Goal: Task Accomplishment & Management: Use online tool/utility

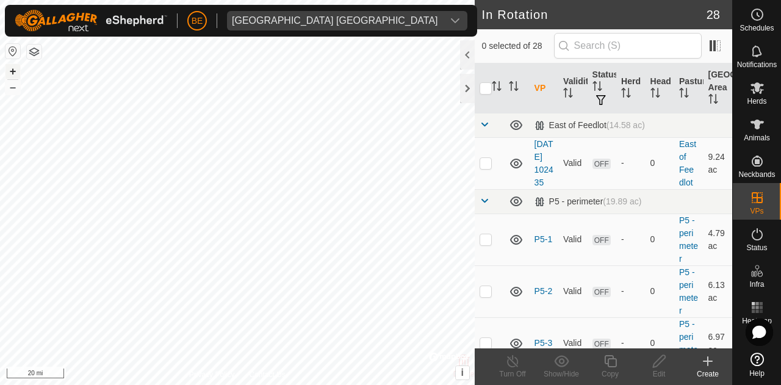
click at [12, 73] on button "+" at bounding box center [12, 71] width 15 height 15
click at [10, 73] on button "+" at bounding box center [12, 71] width 15 height 15
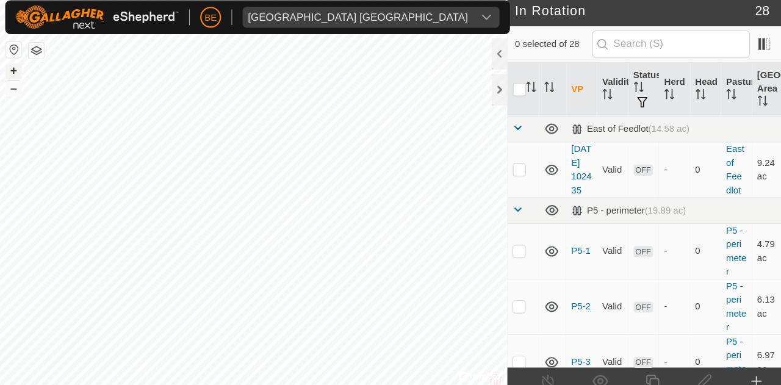
click at [23, 63] on div "+ – ⇧ i © Mapbox , © OpenStreetMap , Improve this map 5000 ft" at bounding box center [237, 192] width 474 height 385
click at [15, 69] on button "+" at bounding box center [12, 71] width 15 height 15
drag, startPoint x: 15, startPoint y: 69, endPoint x: 9, endPoint y: 70, distance: 6.8
click at [9, 70] on button "+" at bounding box center [12, 71] width 15 height 15
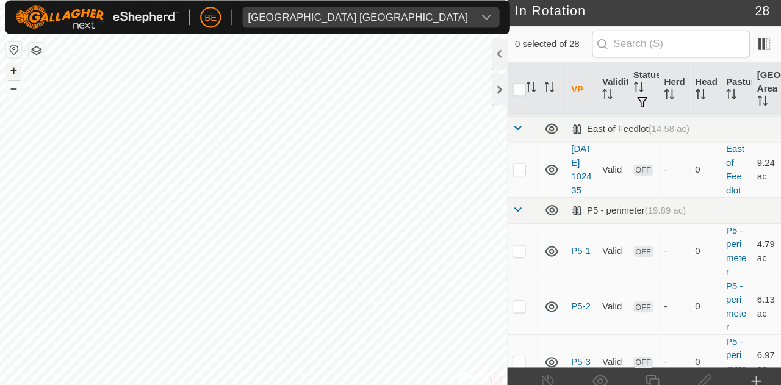
click at [8, 68] on button "+" at bounding box center [12, 71] width 15 height 15
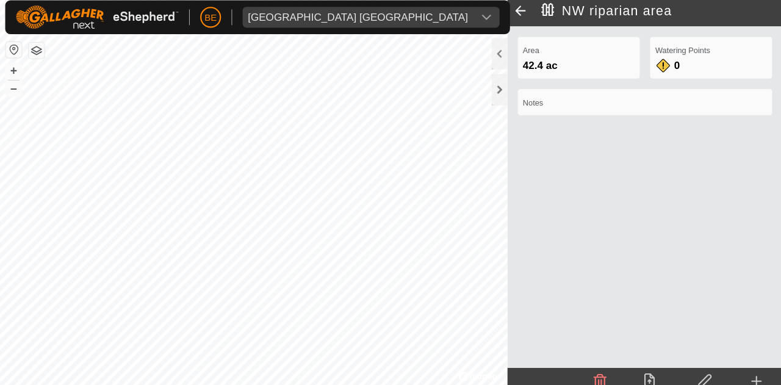
click at [482, 19] on span at bounding box center [486, 14] width 24 height 29
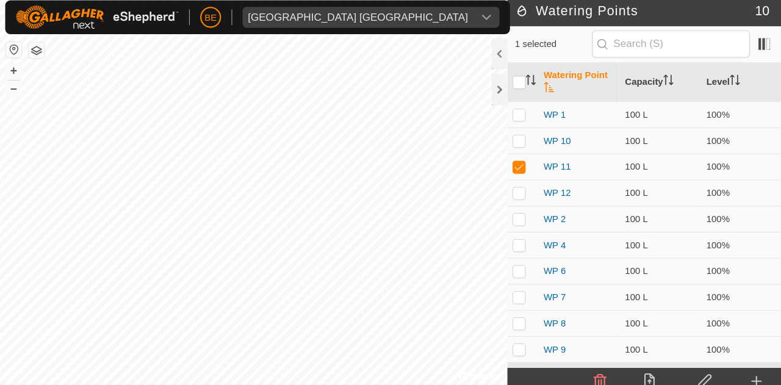
click at [662, 357] on icon at bounding box center [658, 361] width 15 height 15
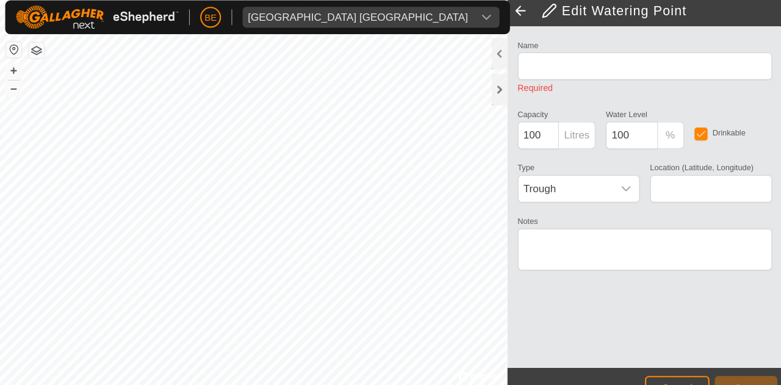
type input "WP 11"
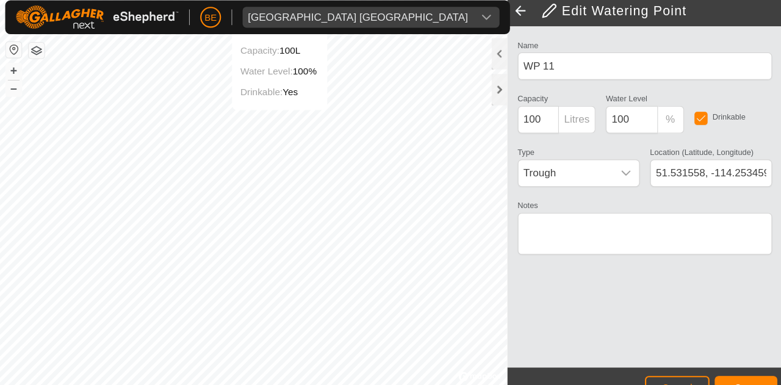
type input "51.531596, -114.251782"
click at [687, 358] on button "Save" at bounding box center [697, 366] width 59 height 21
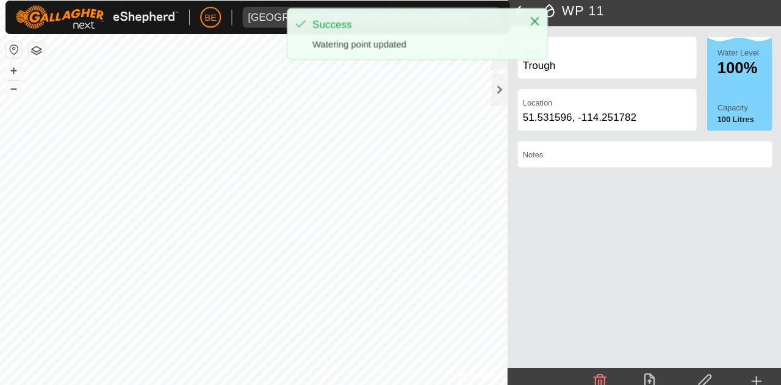
drag, startPoint x: 504, startPoint y: 22, endPoint x: 513, endPoint y: 13, distance: 12.5
click at [513, 13] on div "BE Olds College Alberta Schedules Notifications Herds Animals Neckbands VPs Sta…" at bounding box center [390, 192] width 781 height 385
click at [498, 24] on icon "Close" at bounding box center [500, 25] width 10 height 10
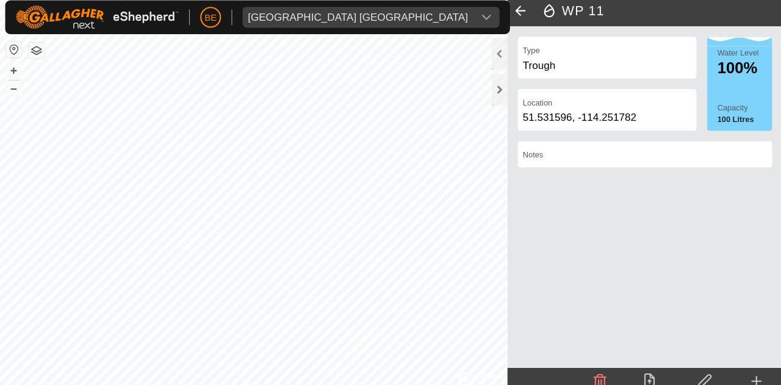
click at [490, 18] on span at bounding box center [486, 14] width 24 height 29
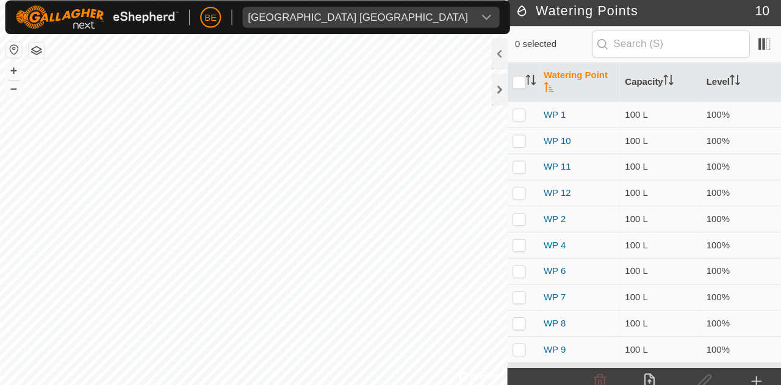
click at [466, 48] on div at bounding box center [467, 54] width 15 height 29
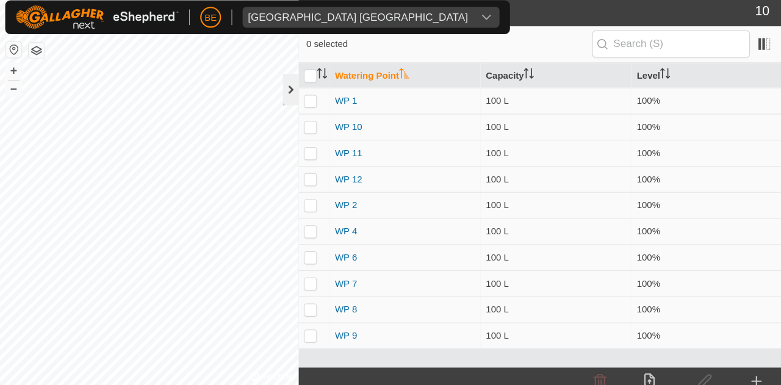
click at [273, 88] on div at bounding box center [272, 88] width 15 height 29
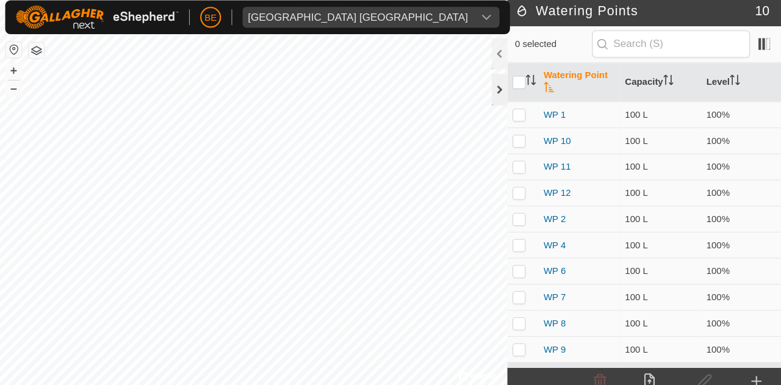
click at [469, 99] on div at bounding box center [467, 88] width 15 height 29
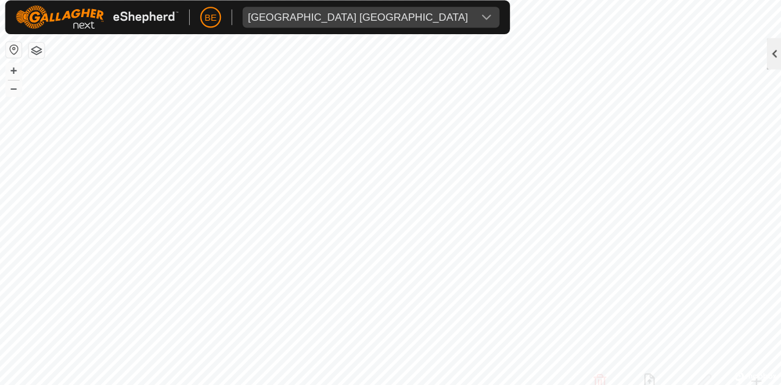
click at [729, 63] on div at bounding box center [724, 54] width 15 height 29
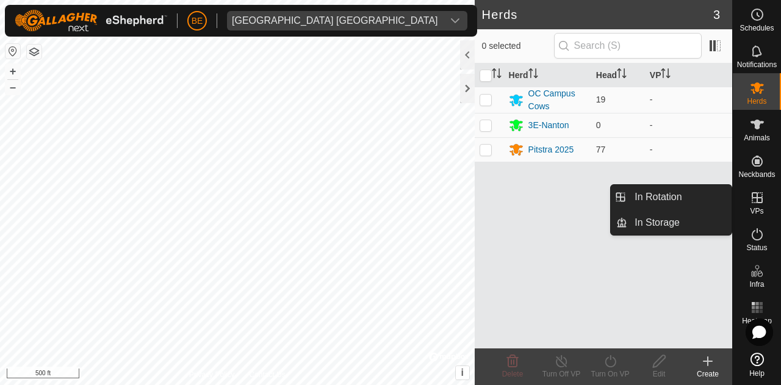
click at [761, 201] on icon at bounding box center [756, 197] width 11 height 11
click at [670, 193] on link "In Rotation" at bounding box center [679, 197] width 104 height 24
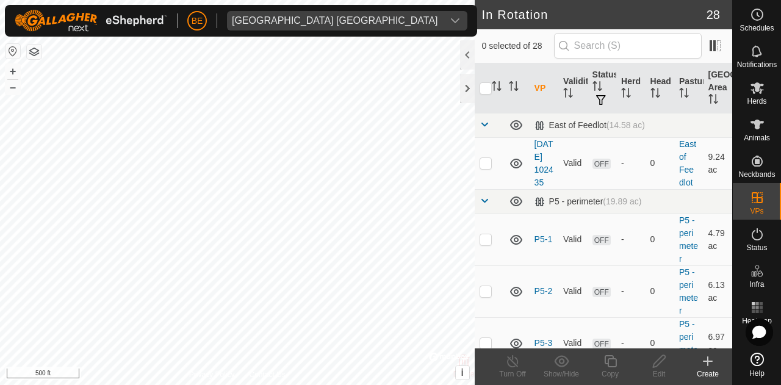
click at [702, 354] on icon at bounding box center [707, 361] width 15 height 15
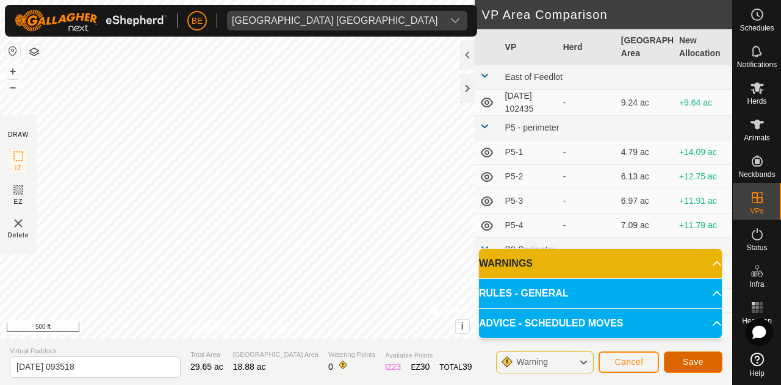
click at [695, 365] on span "Save" at bounding box center [692, 362] width 21 height 10
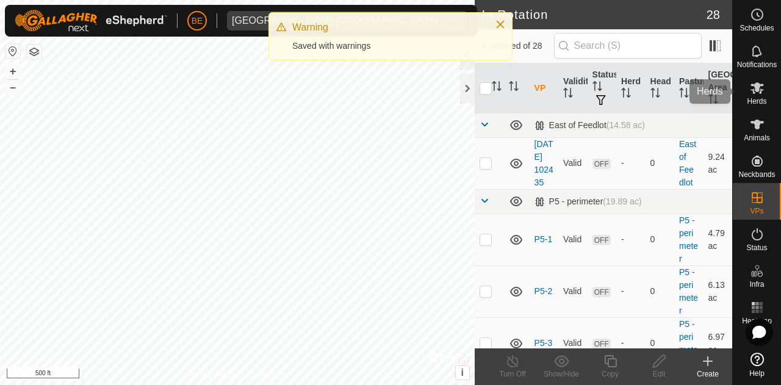
click at [759, 93] on icon at bounding box center [756, 88] width 13 height 12
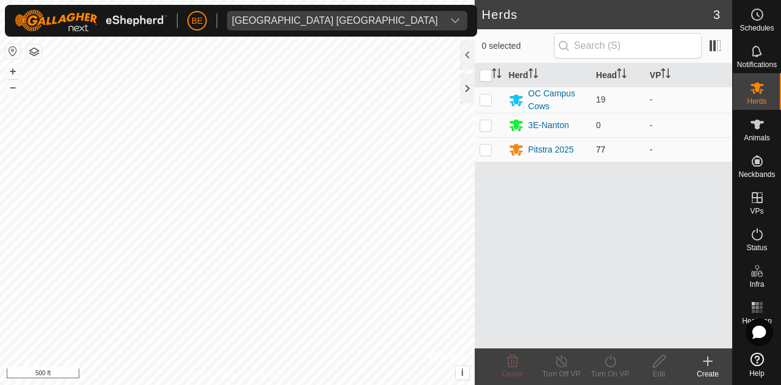
click at [488, 148] on p-checkbox at bounding box center [485, 150] width 12 height 10
checkbox input "true"
click at [604, 363] on icon at bounding box center [610, 361] width 15 height 15
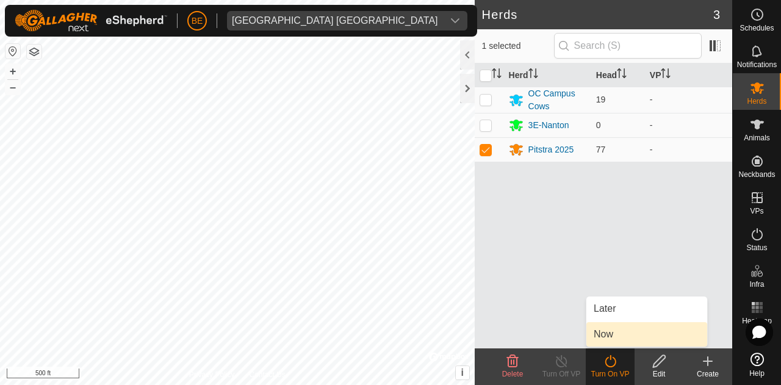
click at [626, 330] on link "Now" at bounding box center [646, 334] width 121 height 24
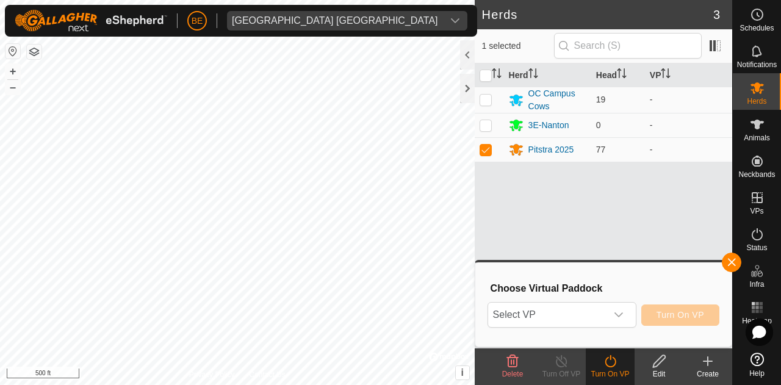
click at [612, 300] on div "Select VP Turn On VP" at bounding box center [603, 314] width 232 height 29
click at [615, 306] on div "dropdown trigger" at bounding box center [618, 314] width 24 height 24
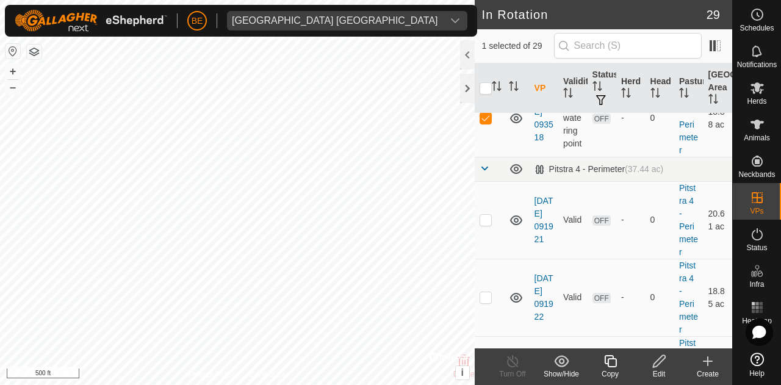
scroll to position [1225, 0]
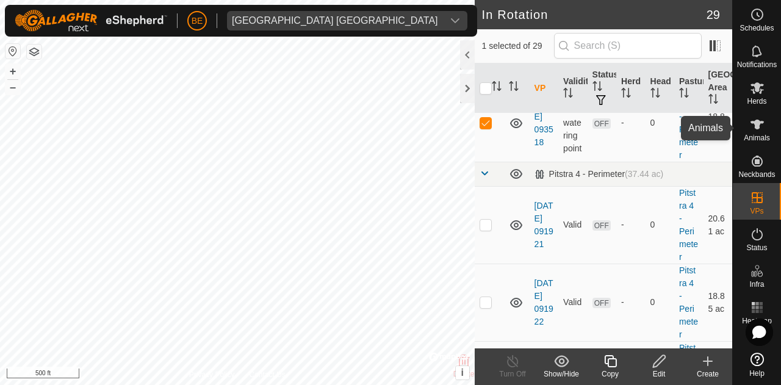
click at [758, 126] on icon at bounding box center [756, 125] width 13 height 10
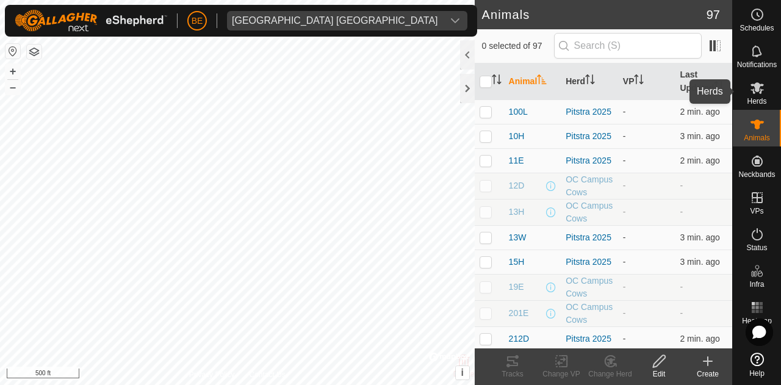
click at [752, 93] on icon at bounding box center [756, 87] width 15 height 15
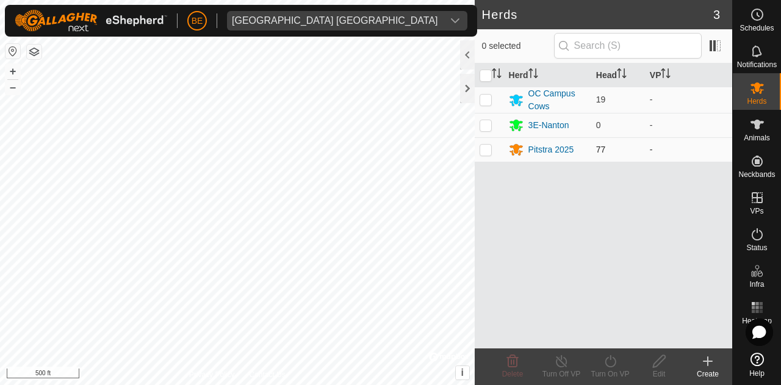
click at [484, 143] on td at bounding box center [488, 149] width 29 height 24
checkbox input "true"
click at [617, 363] on turn-on-svg-icon at bounding box center [609, 361] width 49 height 15
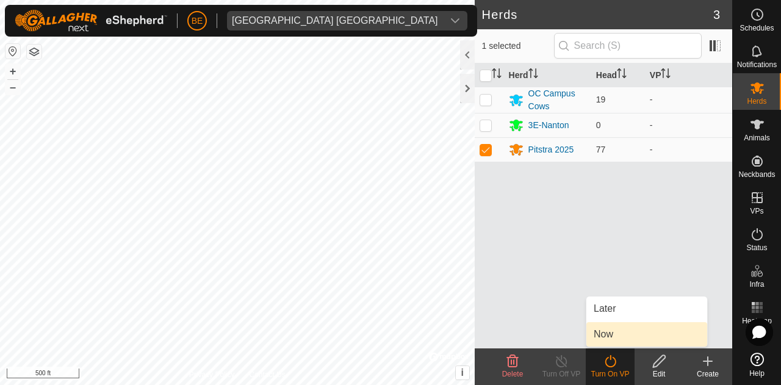
click at [631, 325] on link "Now" at bounding box center [646, 334] width 121 height 24
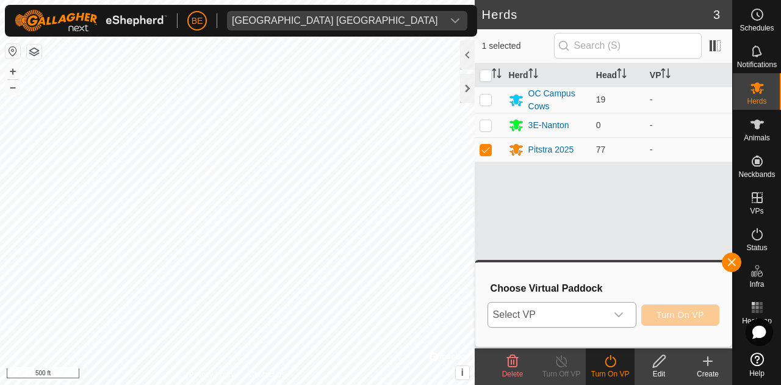
click at [607, 312] on div "dropdown trigger" at bounding box center [618, 314] width 24 height 24
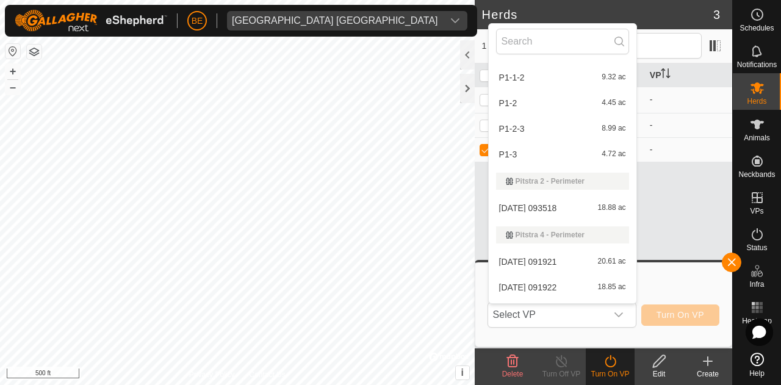
scroll to position [479, 0]
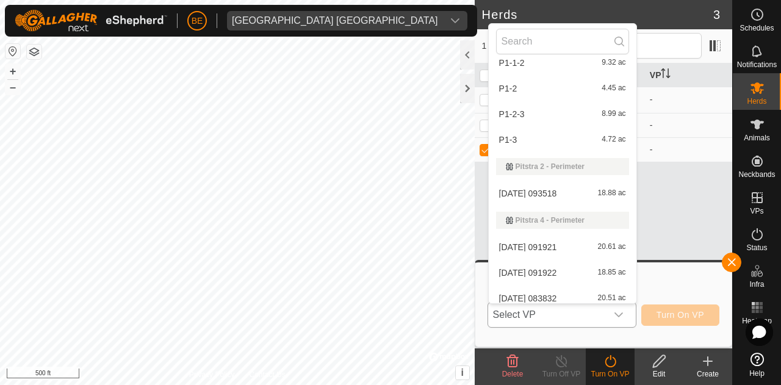
click at [579, 191] on li "[DATE] 093518 18.88 ac" at bounding box center [562, 193] width 148 height 24
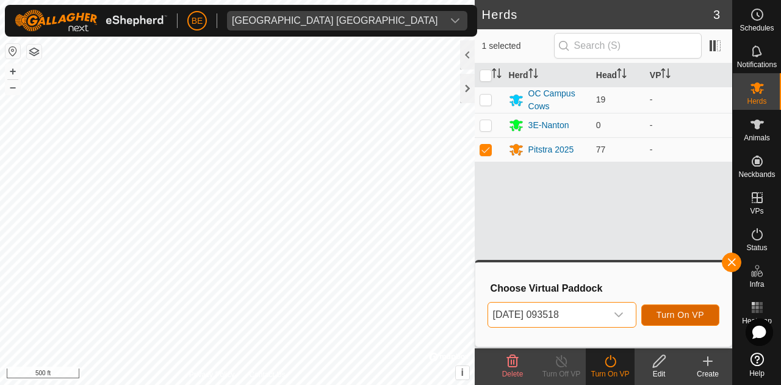
click at [684, 311] on span "Turn On VP" at bounding box center [680, 315] width 48 height 10
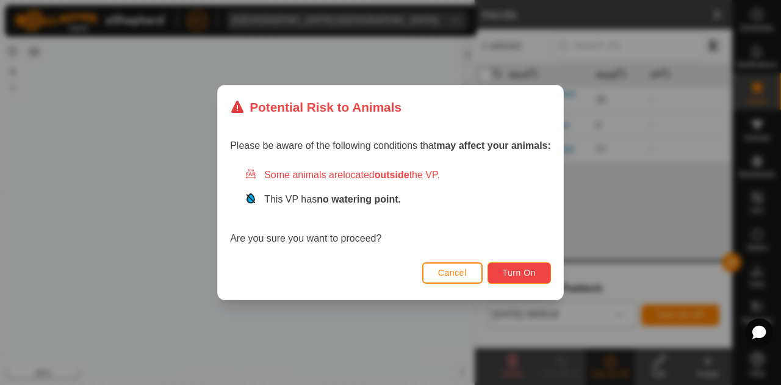
click at [530, 267] on button "Turn On" at bounding box center [518, 272] width 63 height 21
